Goal: Task Accomplishment & Management: Use online tool/utility

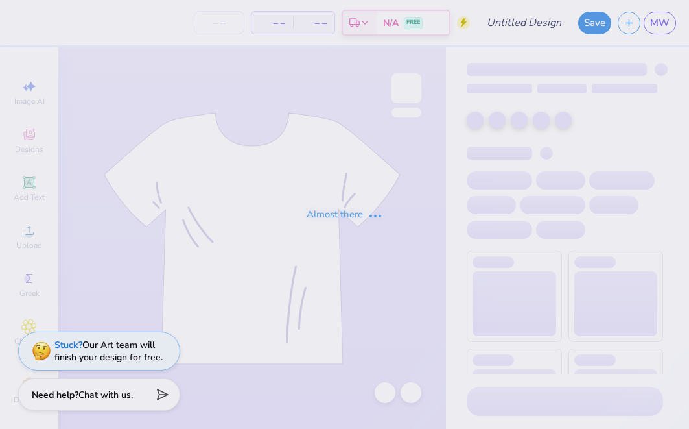
type input "Lindenwood University : Madison Wheelock"
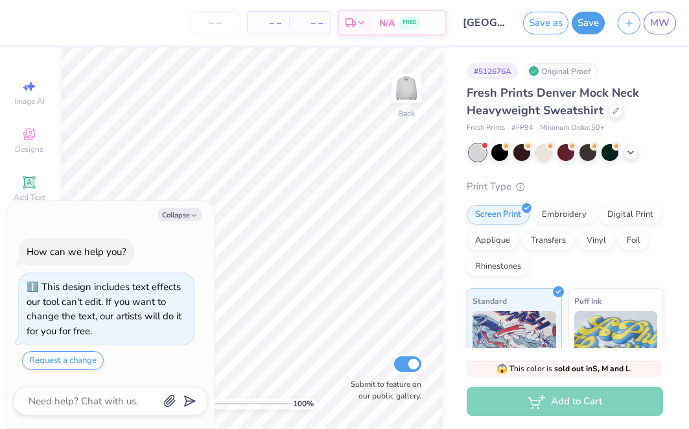
scroll to position [18, 0]
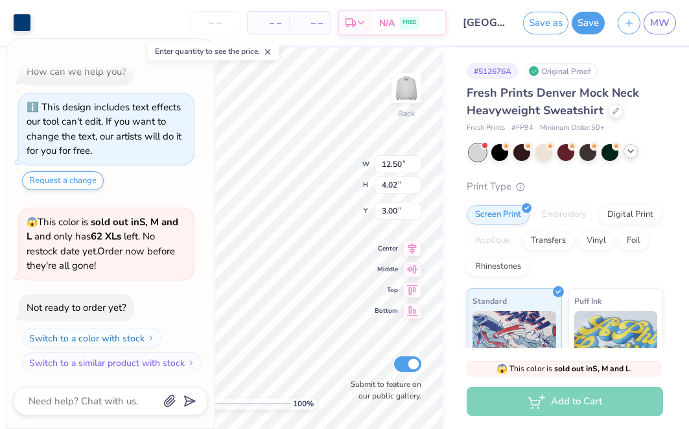
click at [634, 158] on div at bounding box center [631, 151] width 14 height 14
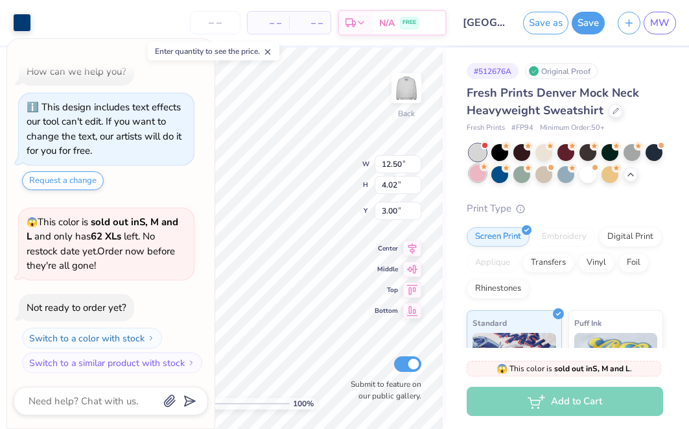
click at [483, 177] on div at bounding box center [478, 173] width 17 height 17
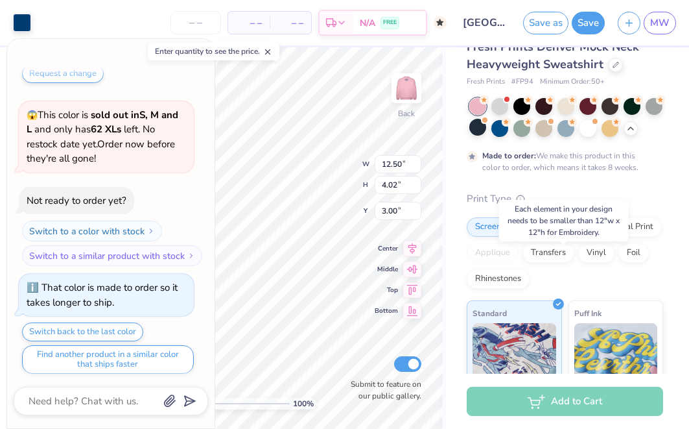
scroll to position [47, 0]
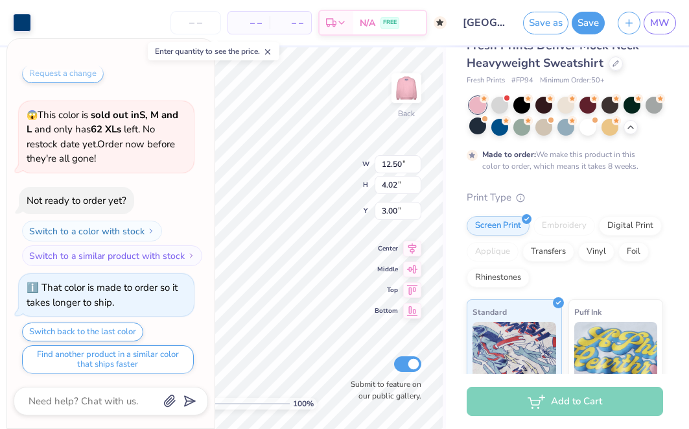
click at [562, 234] on div "Embroidery" at bounding box center [565, 225] width 62 height 19
click at [560, 230] on div "Embroidery" at bounding box center [565, 225] width 62 height 19
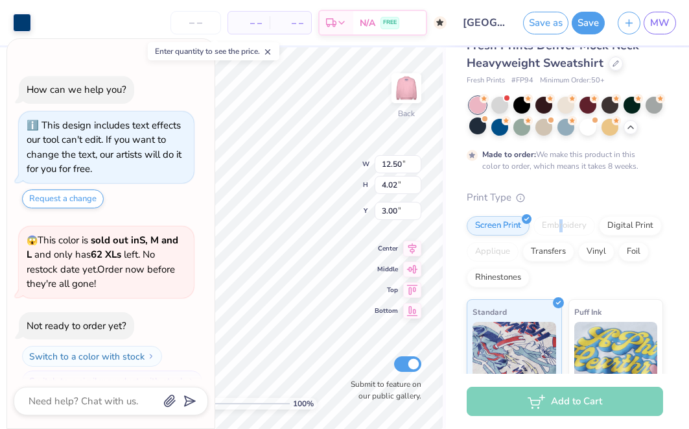
scroll to position [0, 0]
click at [272, 49] on icon at bounding box center [267, 51] width 9 height 9
click at [198, 52] on icon "button" at bounding box center [194, 53] width 8 height 8
type textarea "x"
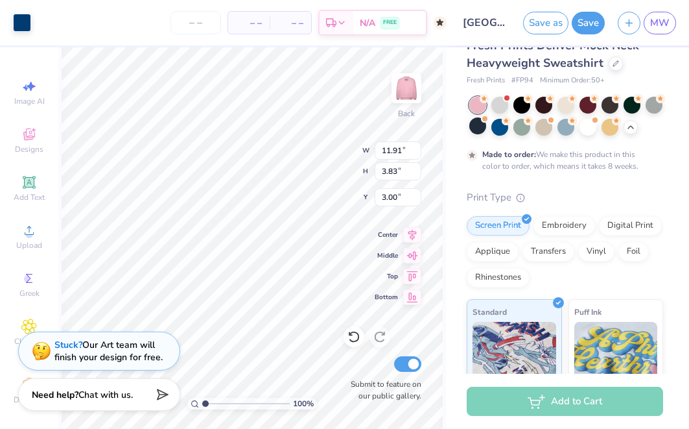
type input "11.91"
type input "3.83"
click at [556, 227] on div "Embroidery" at bounding box center [565, 223] width 62 height 19
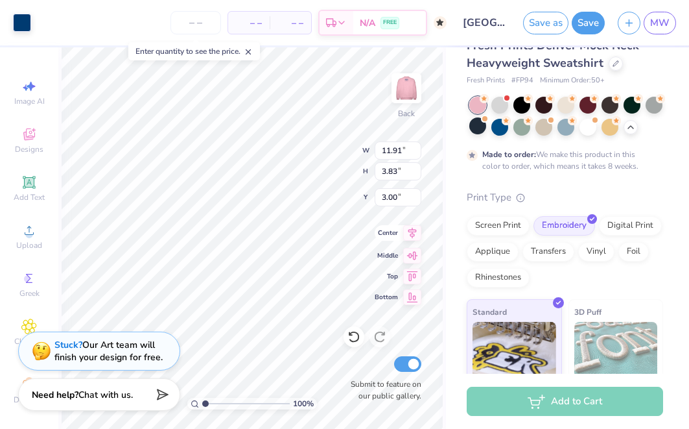
type input "11.95"
type input "3.85"
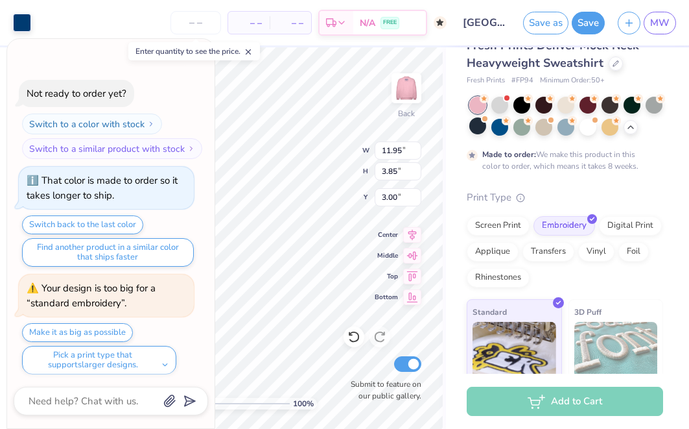
scroll to position [339, 0]
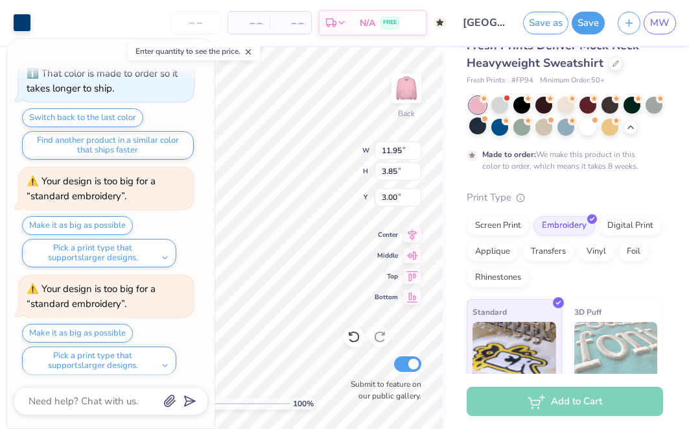
click at [248, 54] on icon at bounding box center [248, 51] width 9 height 9
click at [190, 53] on icon "button" at bounding box center [194, 53] width 8 height 8
type textarea "x"
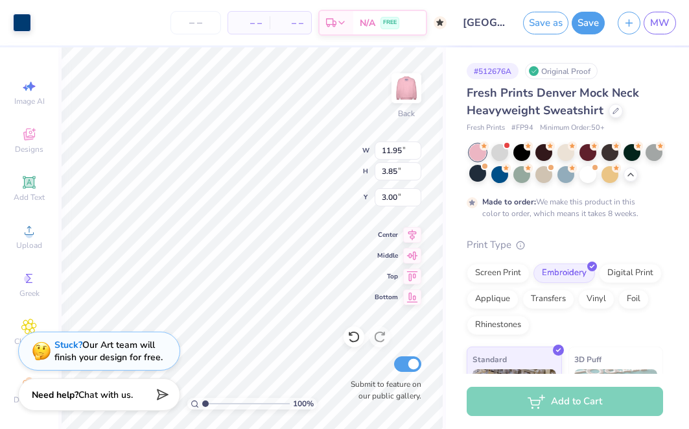
scroll to position [0, 0]
click at [37, 138] on div "Designs" at bounding box center [28, 140] width 45 height 38
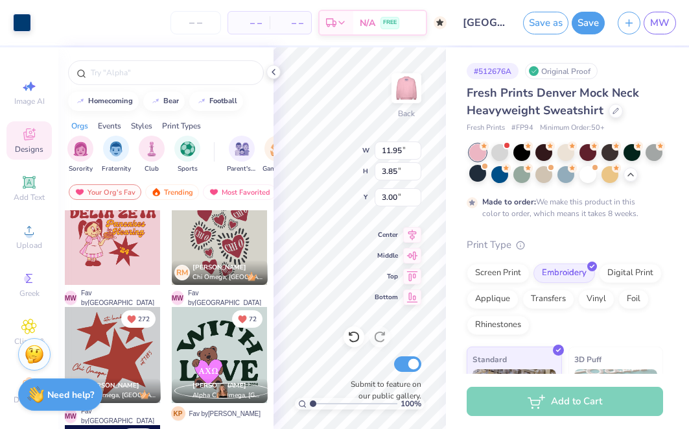
scroll to position [167, 0]
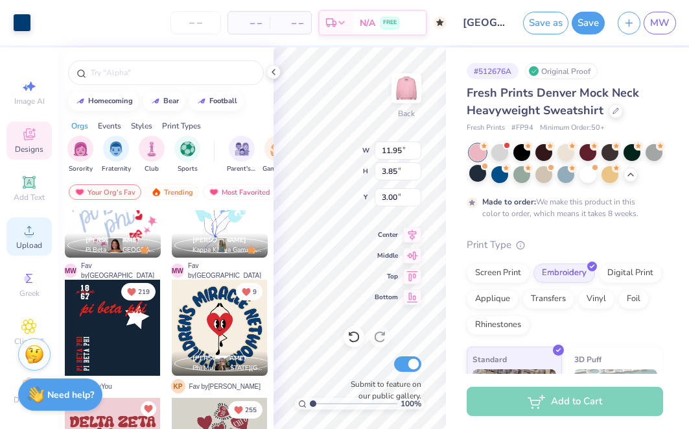
click at [33, 232] on icon at bounding box center [29, 230] width 16 height 16
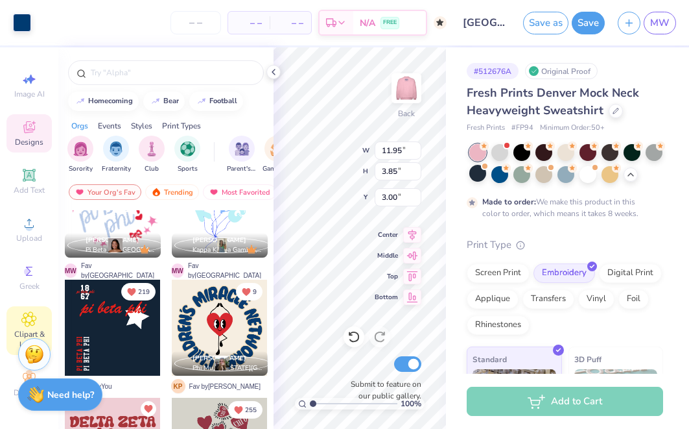
scroll to position [7, 0]
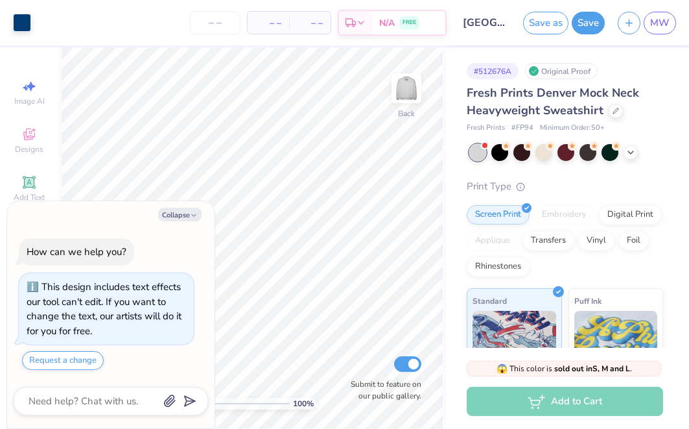
scroll to position [18, 0]
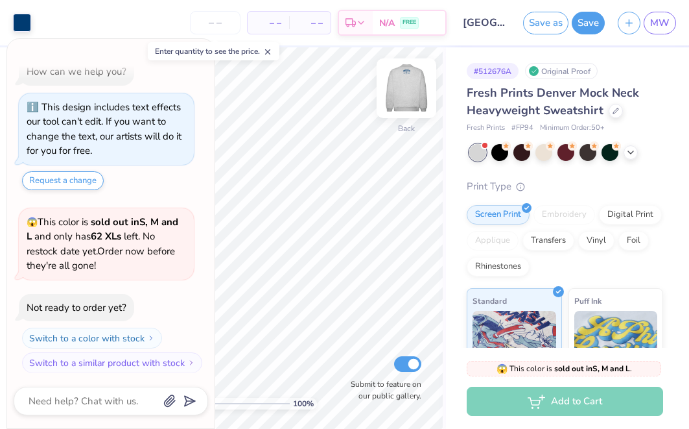
click at [416, 97] on img at bounding box center [407, 88] width 52 height 52
click at [272, 53] on icon at bounding box center [267, 51] width 9 height 9
click at [193, 50] on icon "button" at bounding box center [194, 53] width 8 height 8
type textarea "x"
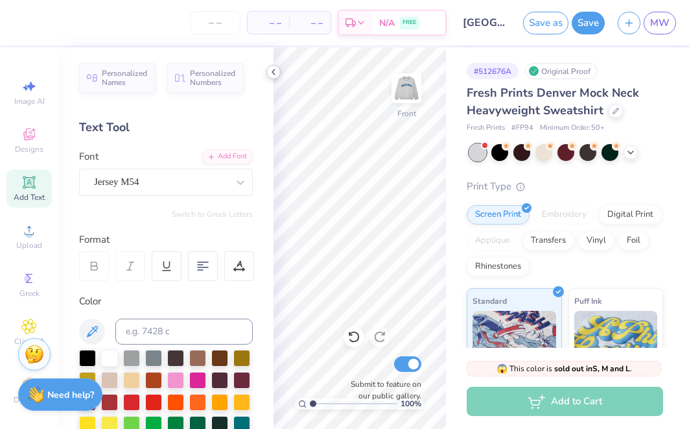
click at [272, 72] on polyline at bounding box center [273, 71] width 3 height 5
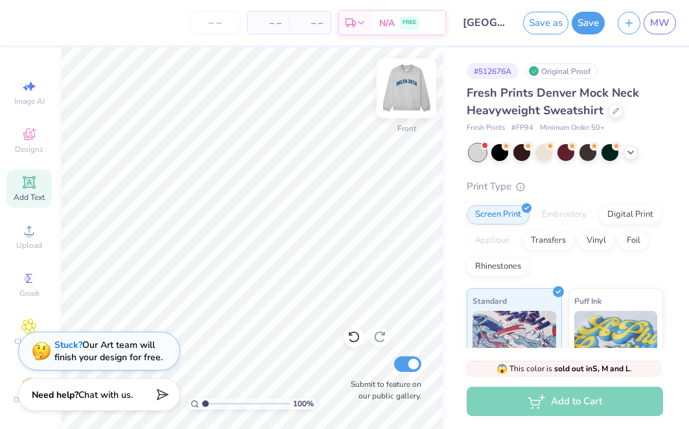
click at [393, 90] on img at bounding box center [407, 88] width 52 height 52
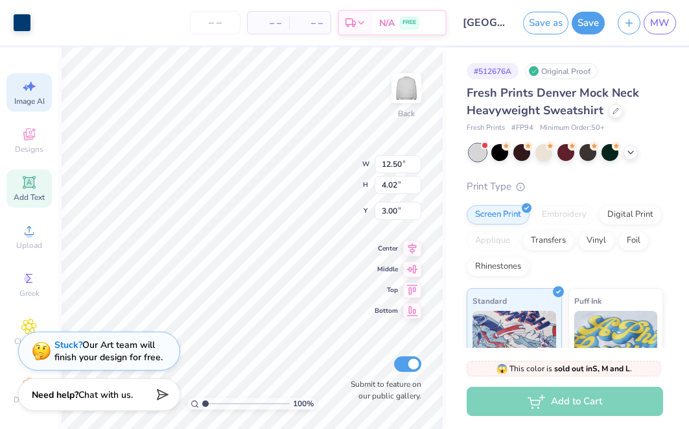
click at [34, 101] on span "Image AI" at bounding box center [29, 101] width 30 height 10
select select "4"
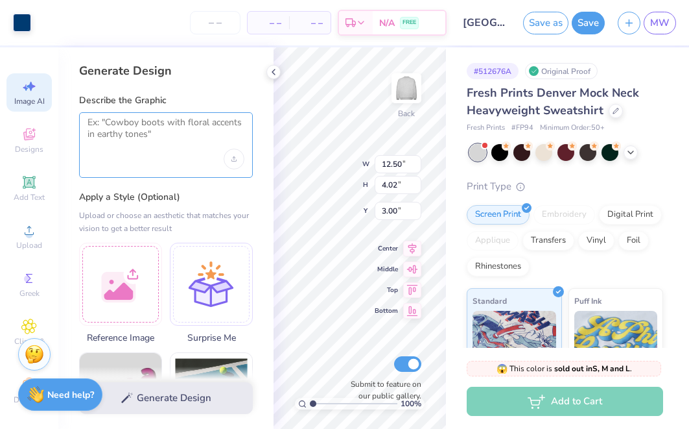
click at [156, 147] on textarea at bounding box center [166, 133] width 157 height 32
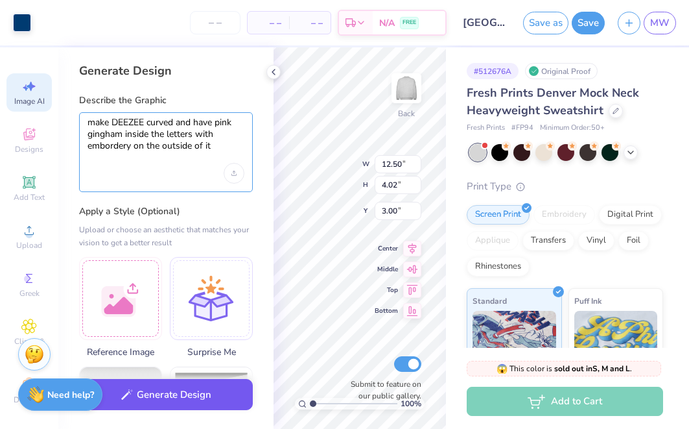
type textarea "make DEEZEE curved and have pink gingham inside the letters with embordery on t…"
click at [149, 401] on button "Generate Design" at bounding box center [166, 395] width 174 height 32
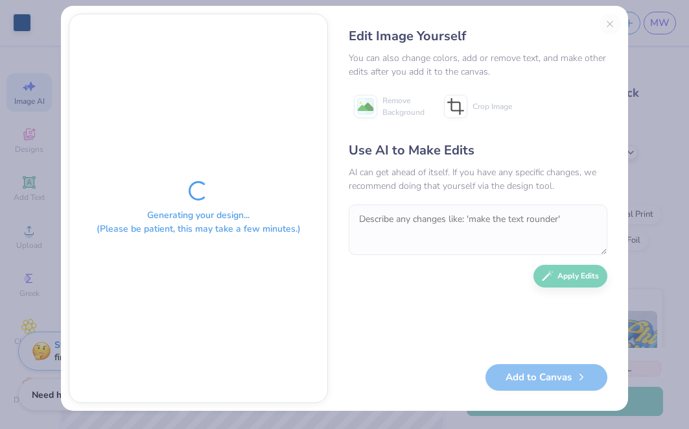
scroll to position [12, 0]
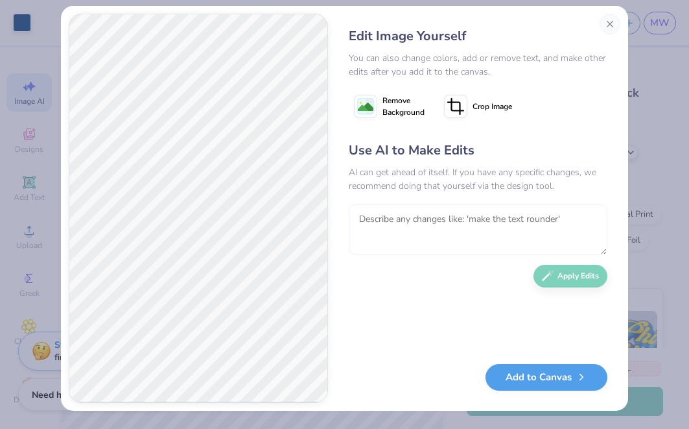
click at [459, 243] on textarea at bounding box center [478, 229] width 259 height 51
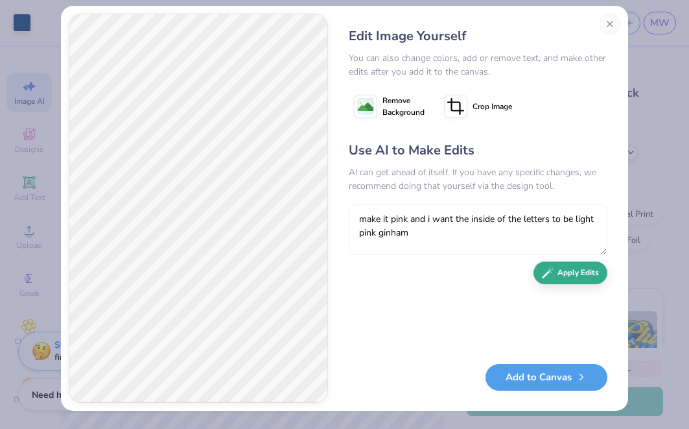
type textarea "make it pink and i want the inside of the letters to be light pink ginham"
click at [590, 275] on button "Apply Edits" at bounding box center [571, 272] width 74 height 23
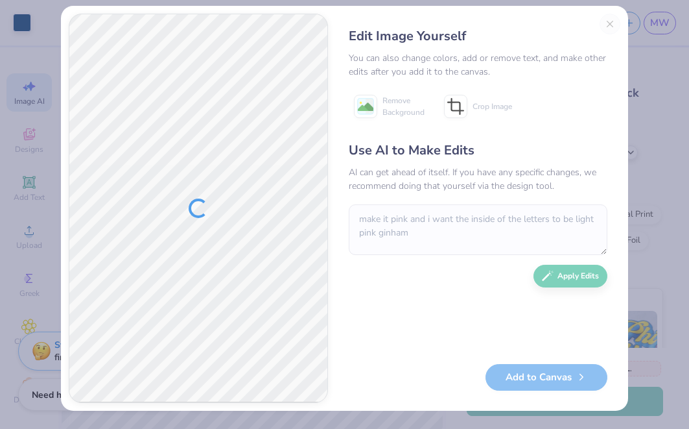
click at [614, 22] on div "Edit Image Yourself You can also change colors, add or remove text, and make ot…" at bounding box center [478, 208] width 285 height 389
click at [610, 28] on div "Edit Image Yourself You can also change colors, add or remove text, and make ot…" at bounding box center [478, 208] width 285 height 389
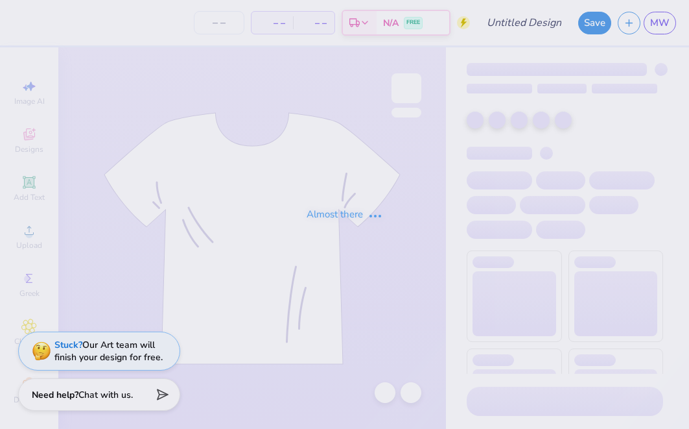
type input "Lindenwood University : Madison Wheelock"
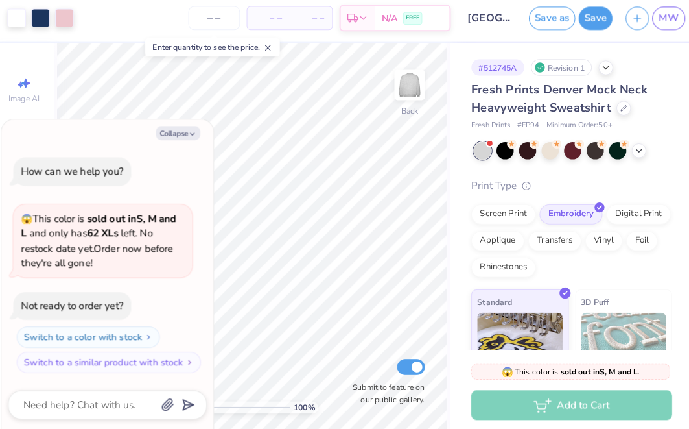
click at [177, 124] on div "Collapse How can we help you? 😱 This color is sold out in S, M and L and only h…" at bounding box center [111, 275] width 208 height 306
click at [178, 130] on button "Collapse" at bounding box center [179, 135] width 43 height 14
type textarea "x"
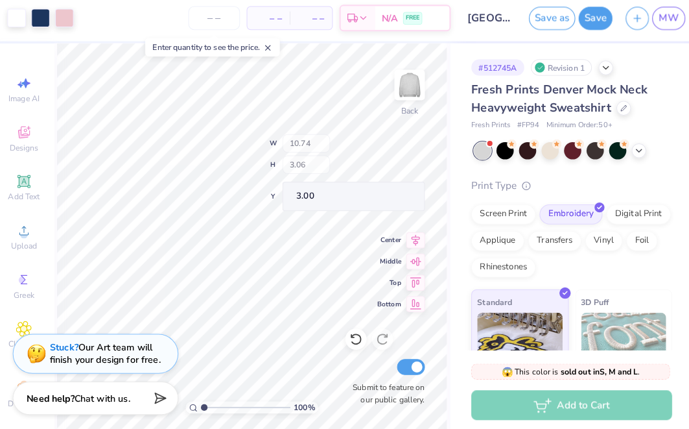
type input "0.13"
type input "0.14"
type input "4.93"
click at [66, 18] on div at bounding box center [69, 21] width 18 height 18
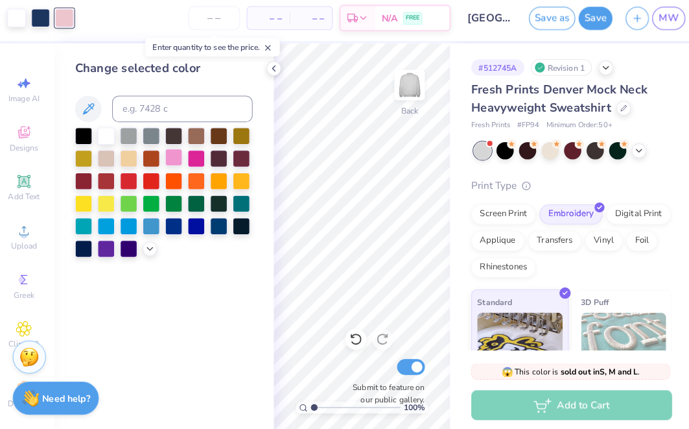
click at [171, 156] on div at bounding box center [175, 158] width 17 height 17
click at [39, 12] on div at bounding box center [45, 21] width 18 height 18
click at [169, 152] on div at bounding box center [175, 158] width 17 height 17
click at [61, 20] on div "– – Per Item – – Total Est. Delivery N/A FREE" at bounding box center [254, 22] width 386 height 45
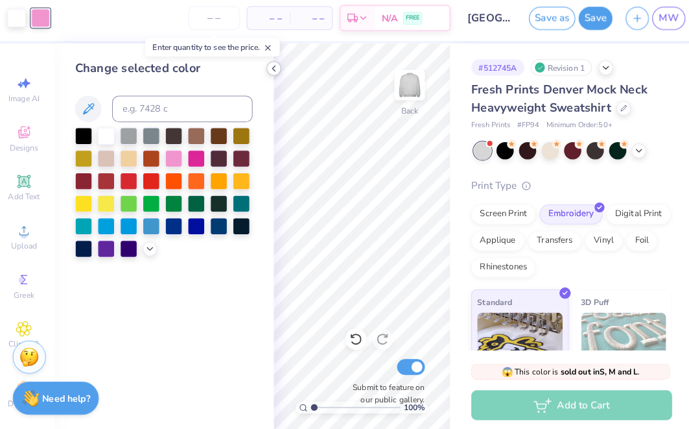
click at [269, 67] on icon at bounding box center [274, 72] width 10 height 10
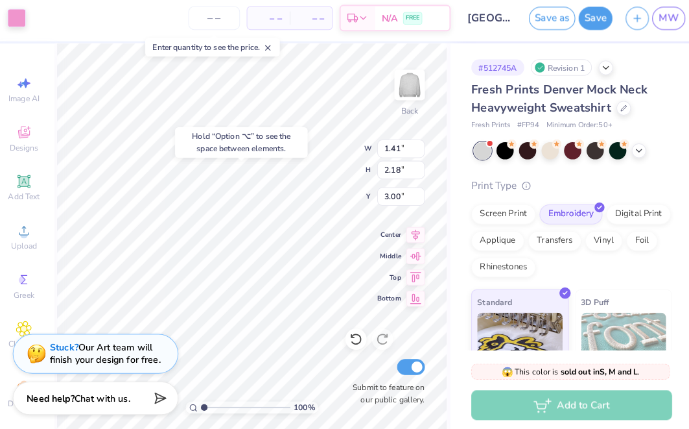
type input "0.13"
type input "0.14"
type input "4.08"
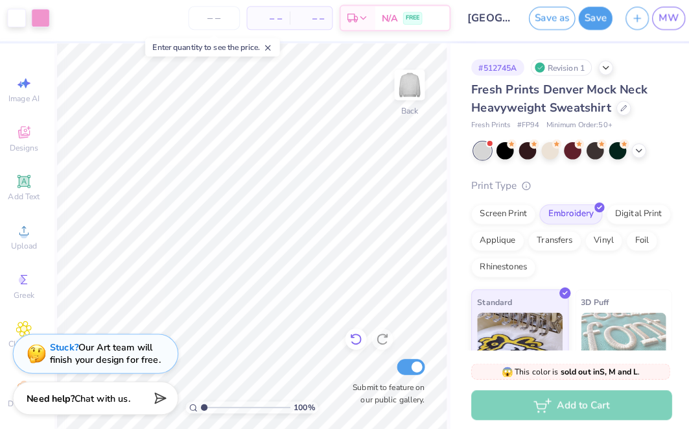
click at [348, 332] on icon at bounding box center [354, 336] width 13 height 13
click at [66, 16] on div at bounding box center [69, 21] width 18 height 18
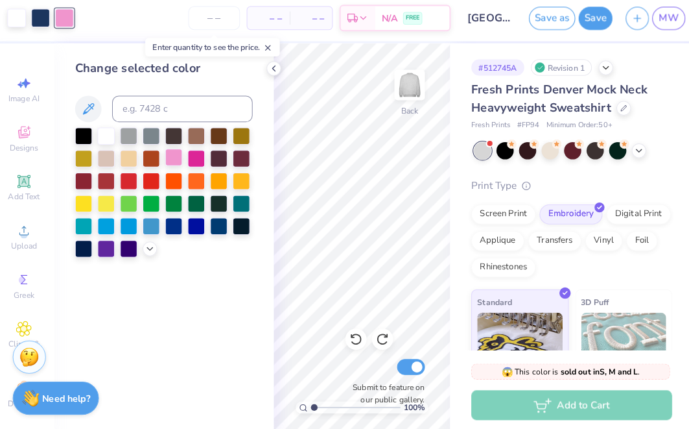
click at [169, 156] on div at bounding box center [175, 158] width 17 height 17
click at [104, 134] on div at bounding box center [109, 136] width 17 height 17
click at [42, 20] on div at bounding box center [45, 21] width 18 height 18
click at [167, 157] on div at bounding box center [175, 158] width 17 height 17
click at [189, 154] on div at bounding box center [197, 158] width 17 height 17
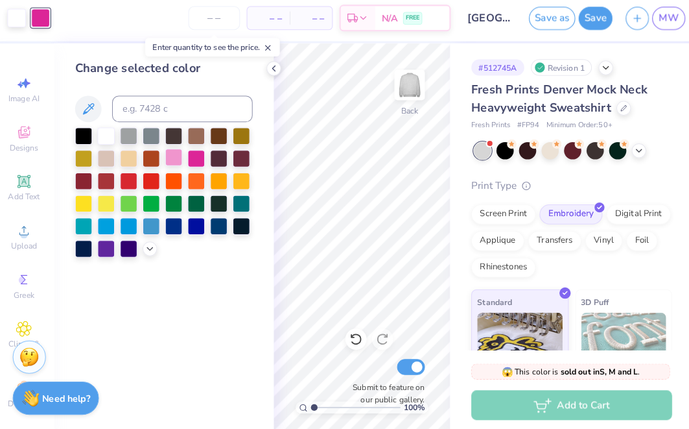
click at [171, 154] on div at bounding box center [175, 158] width 17 height 17
click at [626, 146] on icon at bounding box center [631, 151] width 10 height 10
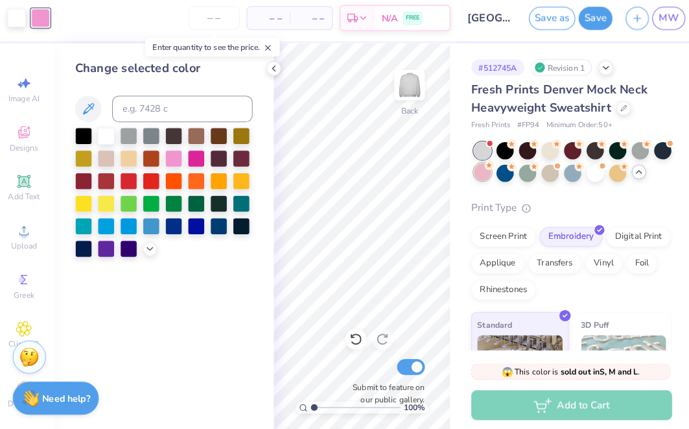
click at [470, 167] on div at bounding box center [478, 173] width 17 height 17
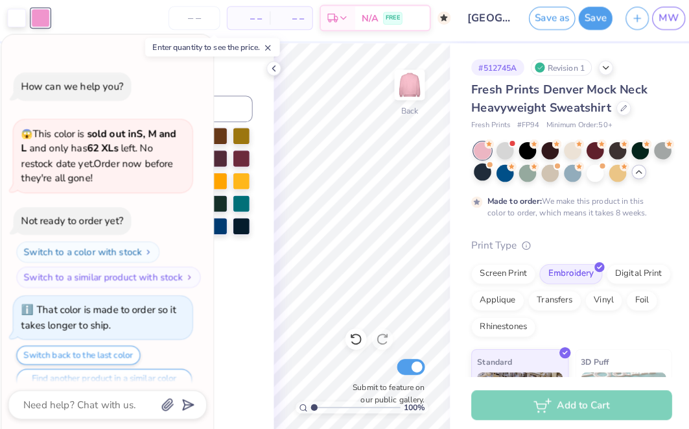
scroll to position [22, 0]
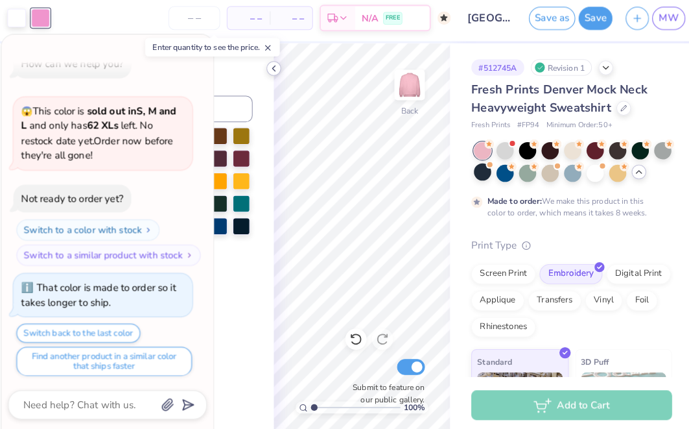
click at [269, 67] on icon at bounding box center [274, 72] width 10 height 10
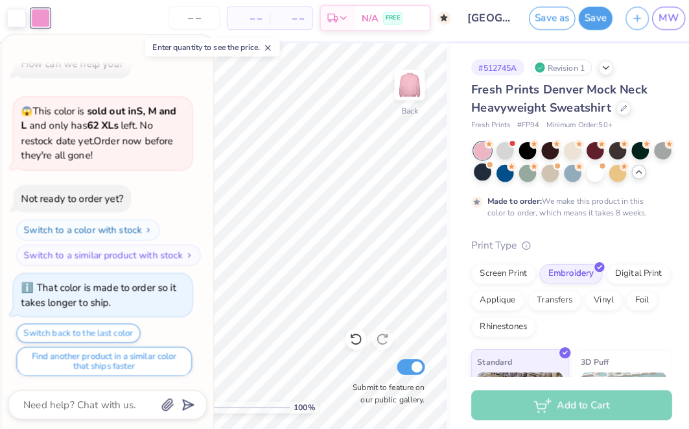
click at [269, 49] on icon at bounding box center [267, 51] width 9 height 9
click at [190, 49] on icon "button" at bounding box center [194, 53] width 8 height 8
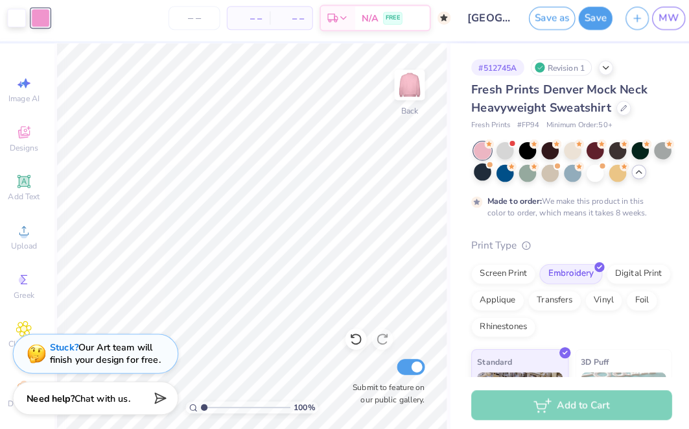
click at [43, 16] on div at bounding box center [45, 23] width 18 height 18
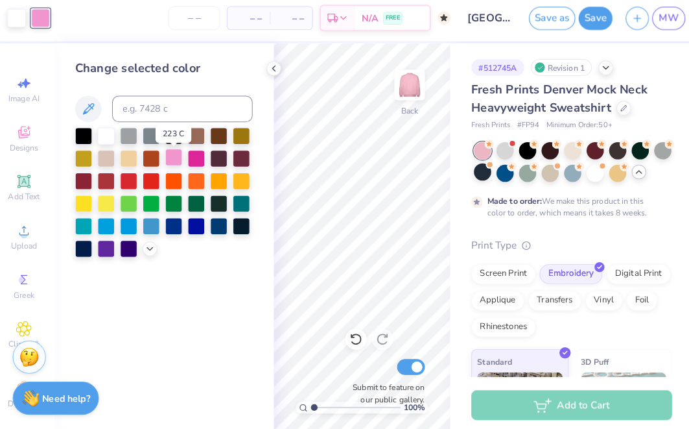
click at [173, 156] on div at bounding box center [175, 158] width 17 height 17
click at [189, 156] on div at bounding box center [197, 158] width 17 height 17
click at [168, 156] on div at bounding box center [175, 158] width 17 height 17
click at [189, 156] on div at bounding box center [197, 158] width 17 height 17
click at [175, 156] on div at bounding box center [175, 158] width 17 height 17
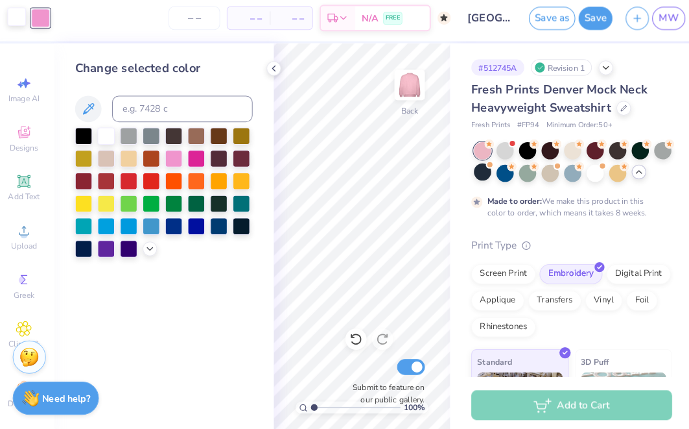
click at [20, 19] on div at bounding box center [22, 21] width 18 height 18
click at [167, 162] on div at bounding box center [175, 158] width 17 height 17
click at [189, 156] on div at bounding box center [197, 158] width 17 height 17
click at [193, 180] on div at bounding box center [197, 181] width 17 height 17
click at [348, 331] on icon at bounding box center [353, 337] width 11 height 12
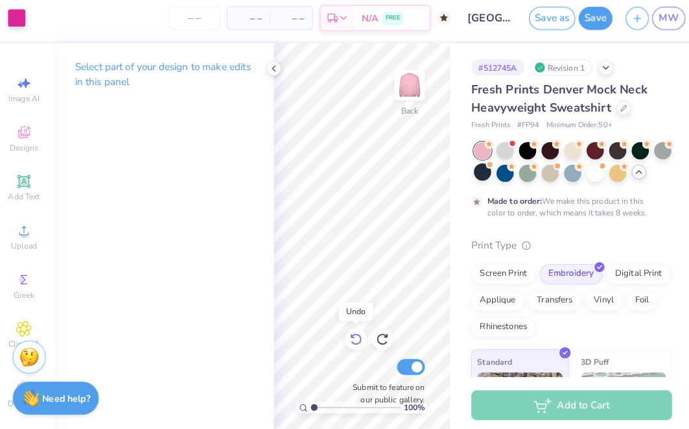
click at [348, 331] on icon at bounding box center [353, 337] width 11 height 12
click at [495, 147] on div at bounding box center [500, 151] width 17 height 17
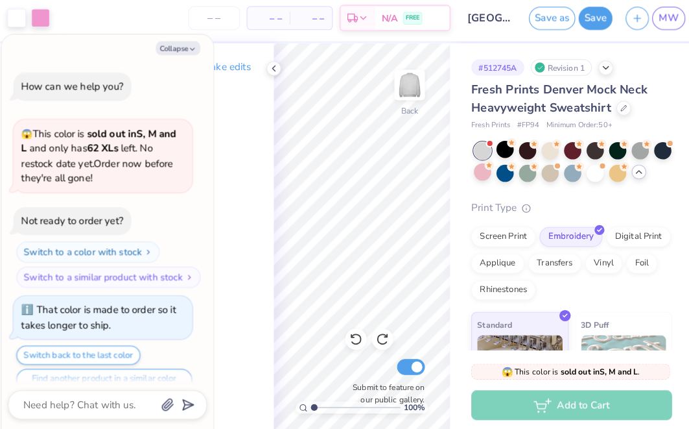
scroll to position [267, 0]
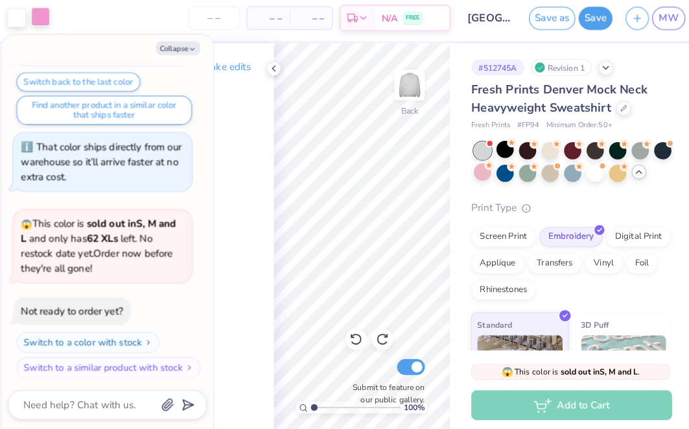
click at [47, 14] on div at bounding box center [45, 21] width 18 height 18
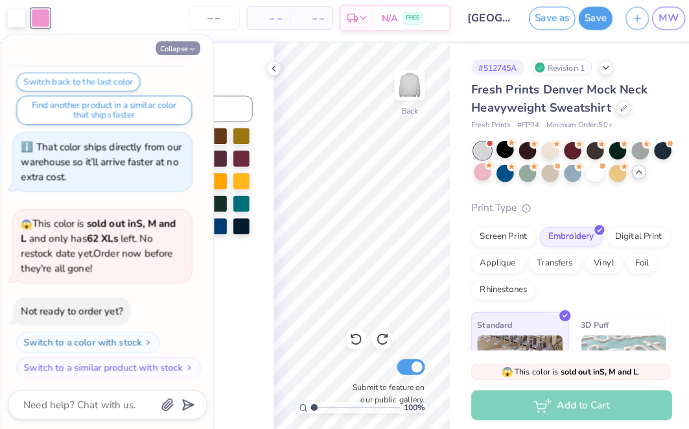
click at [183, 49] on button "Collapse" at bounding box center [179, 52] width 43 height 14
type textarea "x"
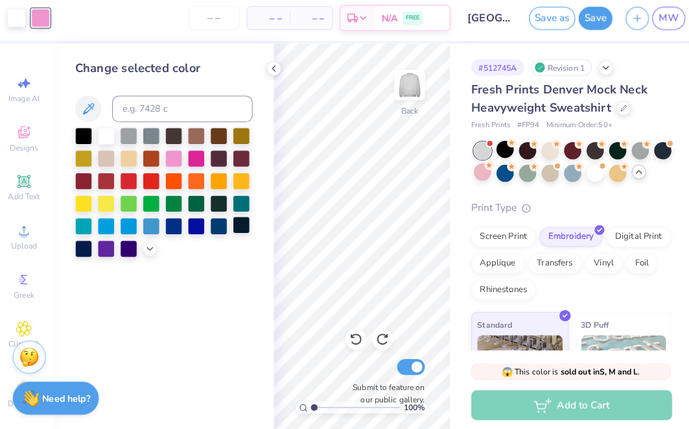
click at [237, 224] on div at bounding box center [242, 225] width 17 height 17
click at [125, 242] on div at bounding box center [131, 247] width 17 height 17
click at [189, 229] on div at bounding box center [197, 225] width 17 height 17
click at [171, 224] on div at bounding box center [175, 225] width 17 height 17
click at [269, 70] on icon at bounding box center [274, 72] width 10 height 10
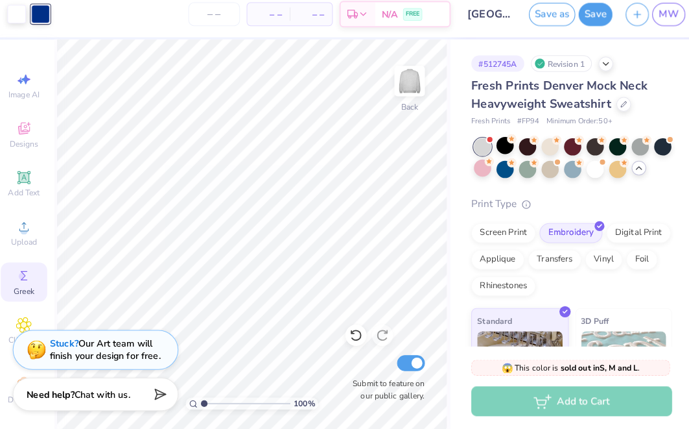
scroll to position [0, 0]
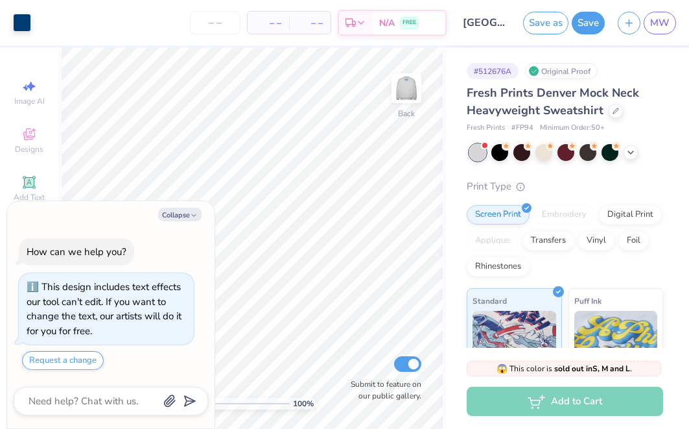
scroll to position [18, 0]
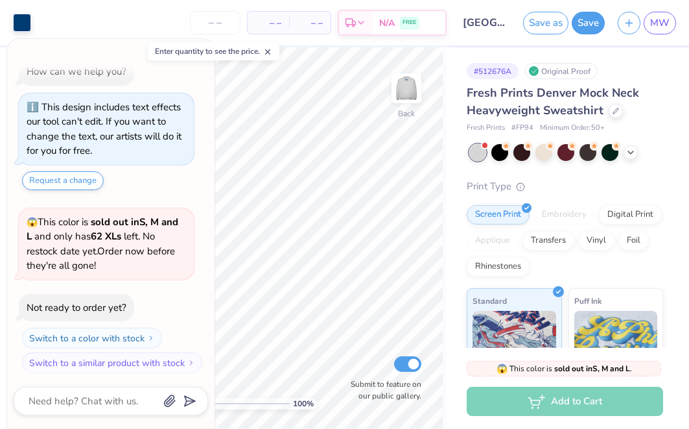
click at [276, 49] on div "Enter quantity to see the price." at bounding box center [214, 51] width 132 height 18
click at [264, 51] on div "Enter quantity to see the price." at bounding box center [214, 51] width 132 height 18
click at [271, 51] on icon at bounding box center [267, 51] width 9 height 9
click at [180, 50] on button "Collapse" at bounding box center [179, 52] width 43 height 14
type textarea "x"
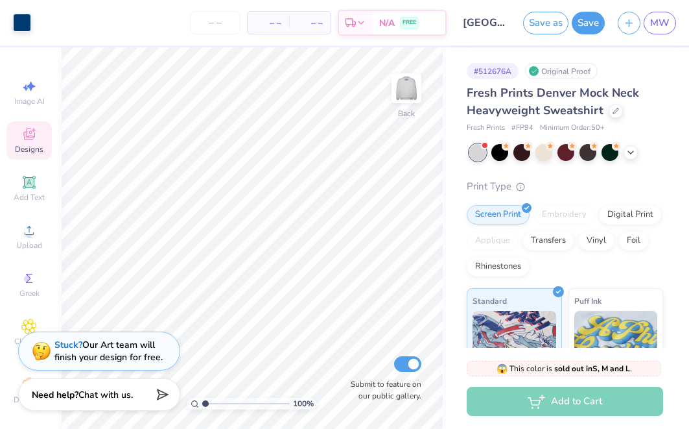
click at [23, 130] on icon at bounding box center [29, 134] width 16 height 16
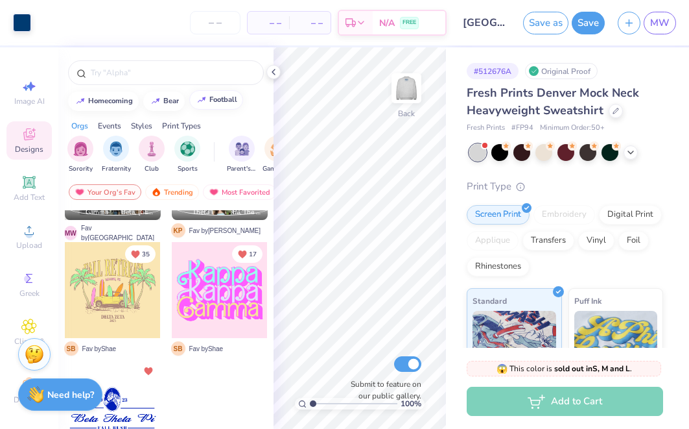
scroll to position [1031, 0]
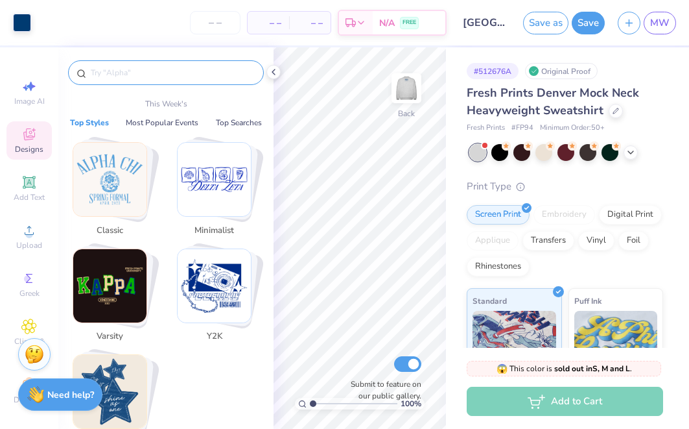
click at [205, 67] on input "text" at bounding box center [173, 72] width 166 height 13
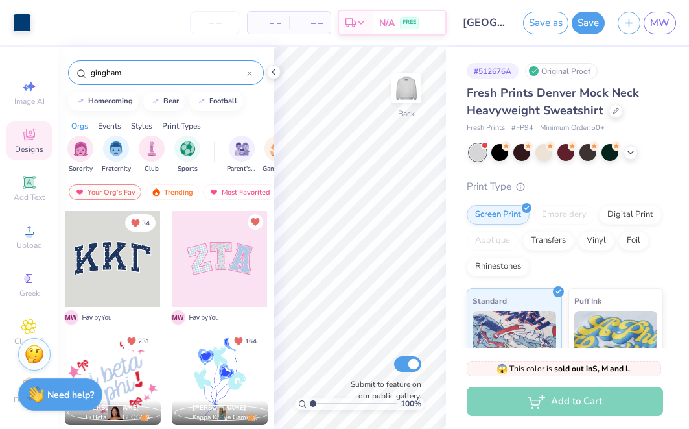
type input "gingham"
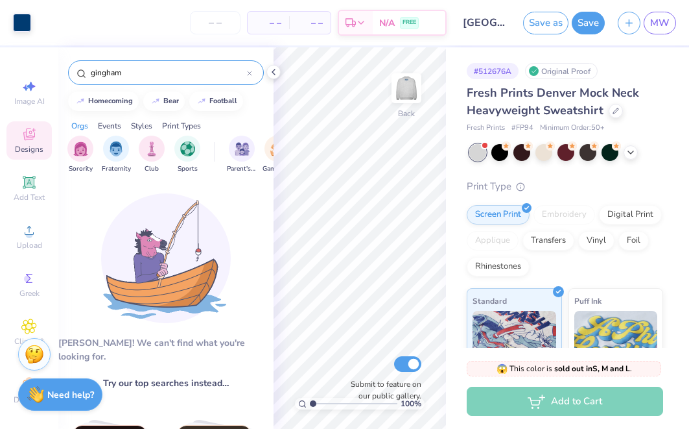
scroll to position [0, 0]
click at [250, 72] on icon at bounding box center [249, 73] width 5 height 5
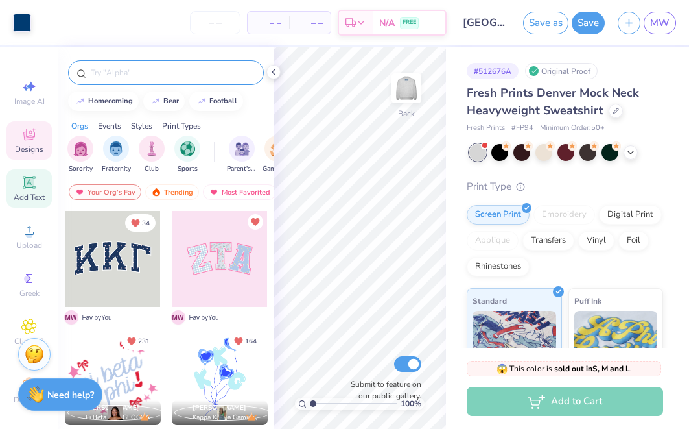
click at [38, 189] on div "Add Text" at bounding box center [28, 188] width 45 height 38
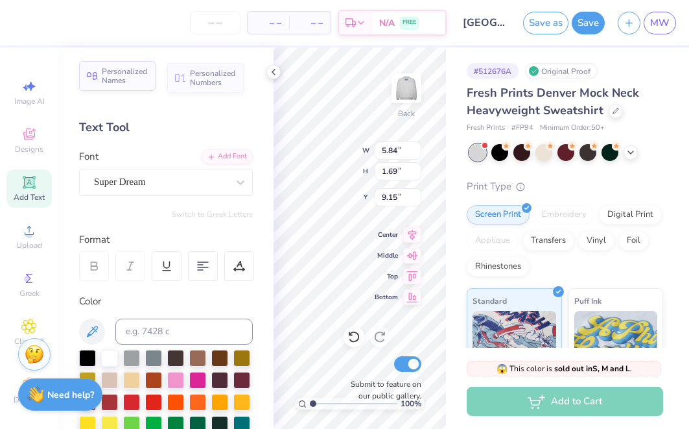
click at [104, 73] on span "Personalized Names" at bounding box center [125, 76] width 46 height 18
type input "12.43"
type input "2.00"
type input "9.00"
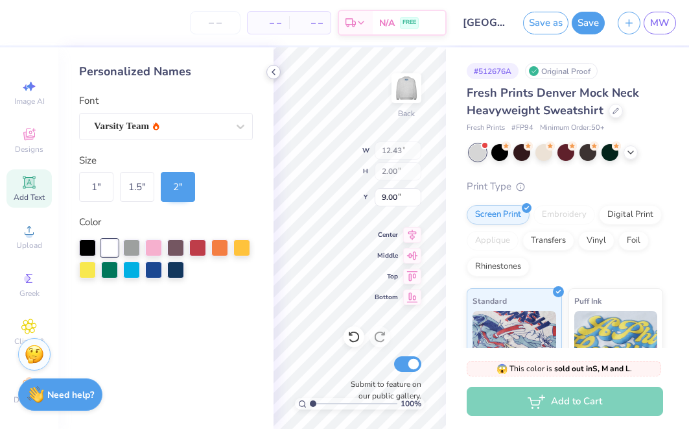
click at [274, 73] on icon at bounding box center [274, 72] width 10 height 10
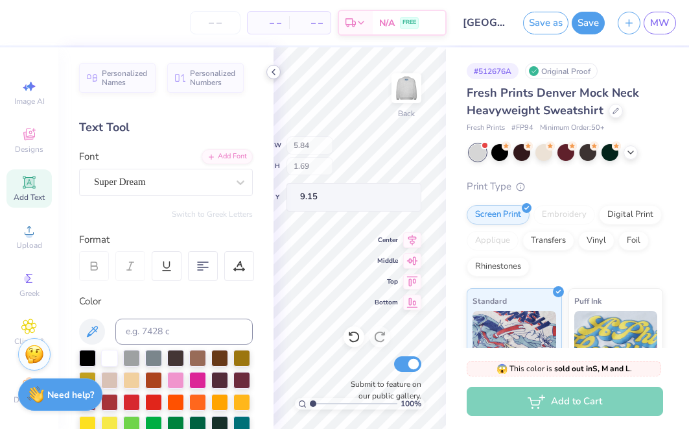
click at [242, 260] on div "– – Per Item – – Total Est. Delivery N/A FREE Design Title Lindenwood Universit…" at bounding box center [344, 214] width 689 height 429
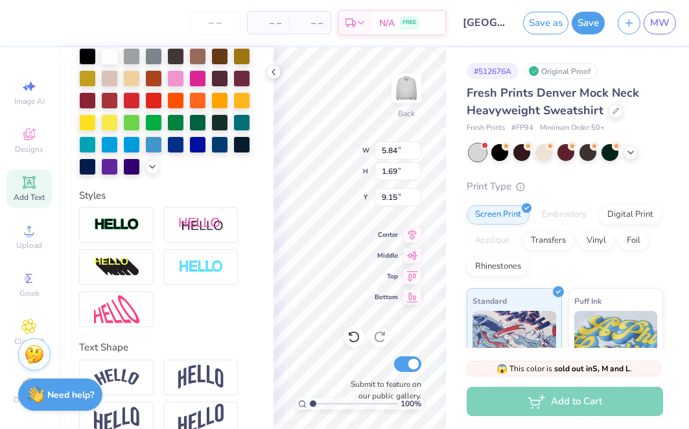
scroll to position [326, 0]
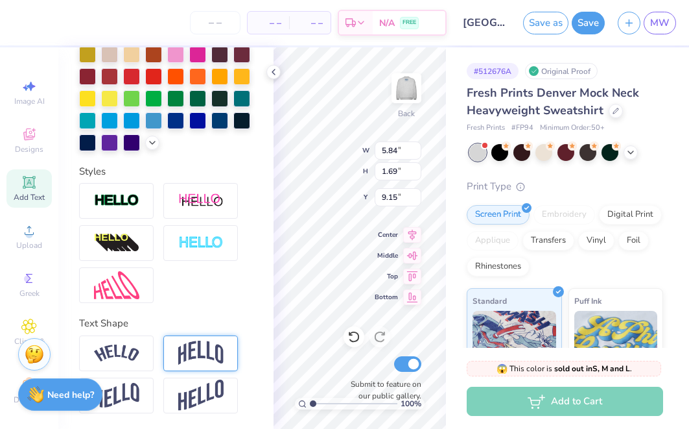
click at [205, 357] on img at bounding box center [200, 353] width 45 height 25
type input "2.41"
type input "8.79"
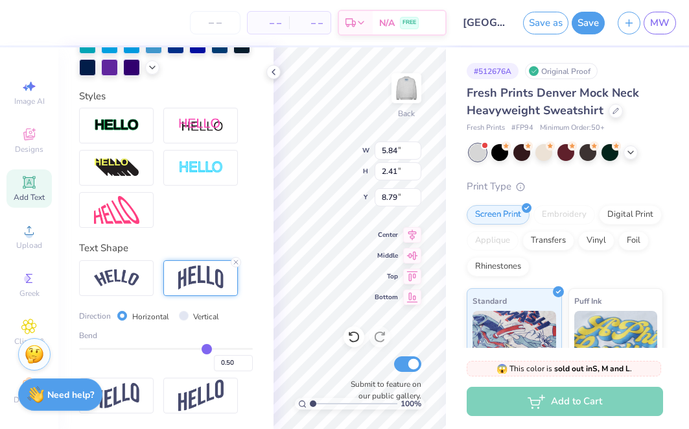
scroll to position [402, 0]
click at [277, 68] on icon at bounding box center [274, 72] width 10 height 10
